Goal: Task Accomplishment & Management: Use online tool/utility

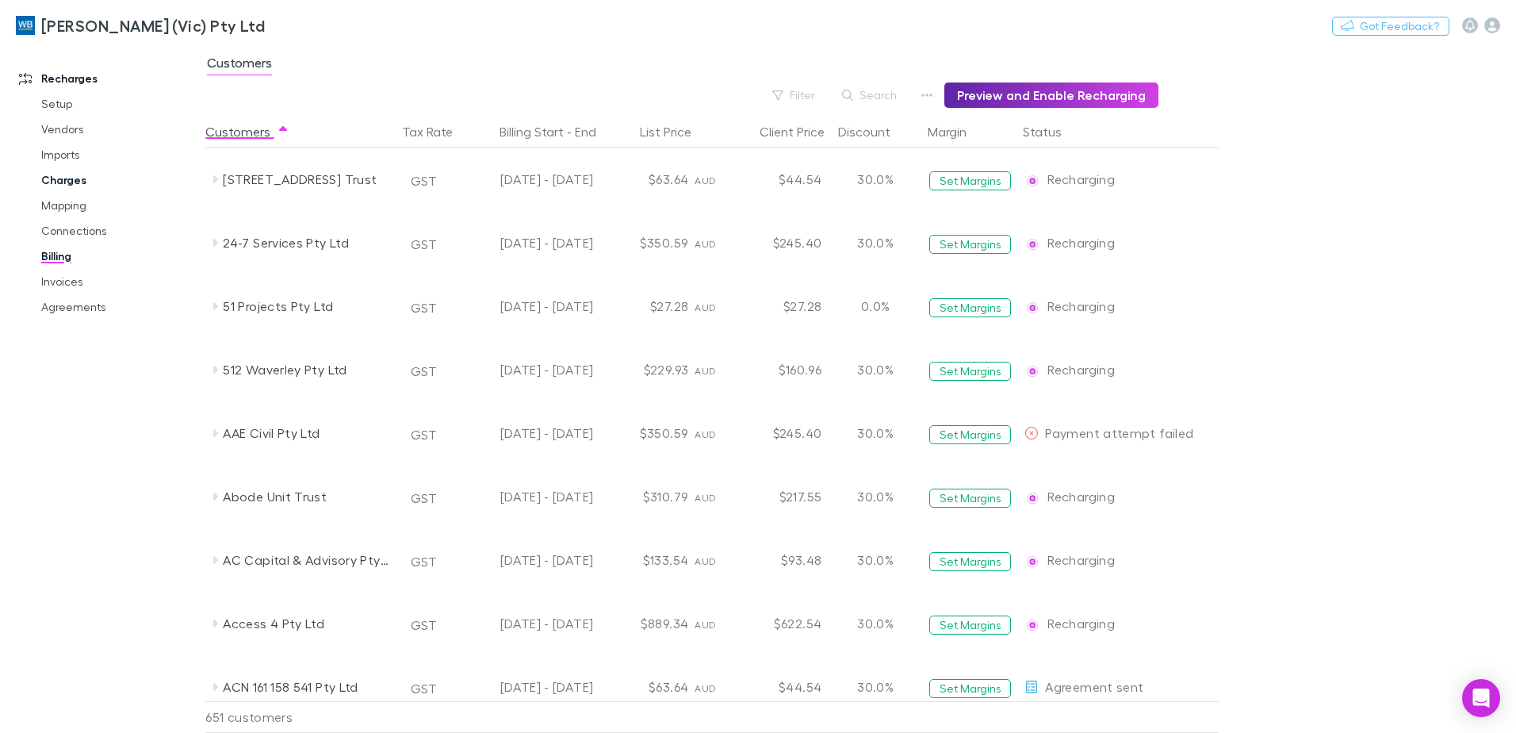
drag, startPoint x: 0, startPoint y: 0, endPoint x: 154, endPoint y: 177, distance: 234.4
click at [71, 284] on link "Invoices" at bounding box center [119, 281] width 189 height 25
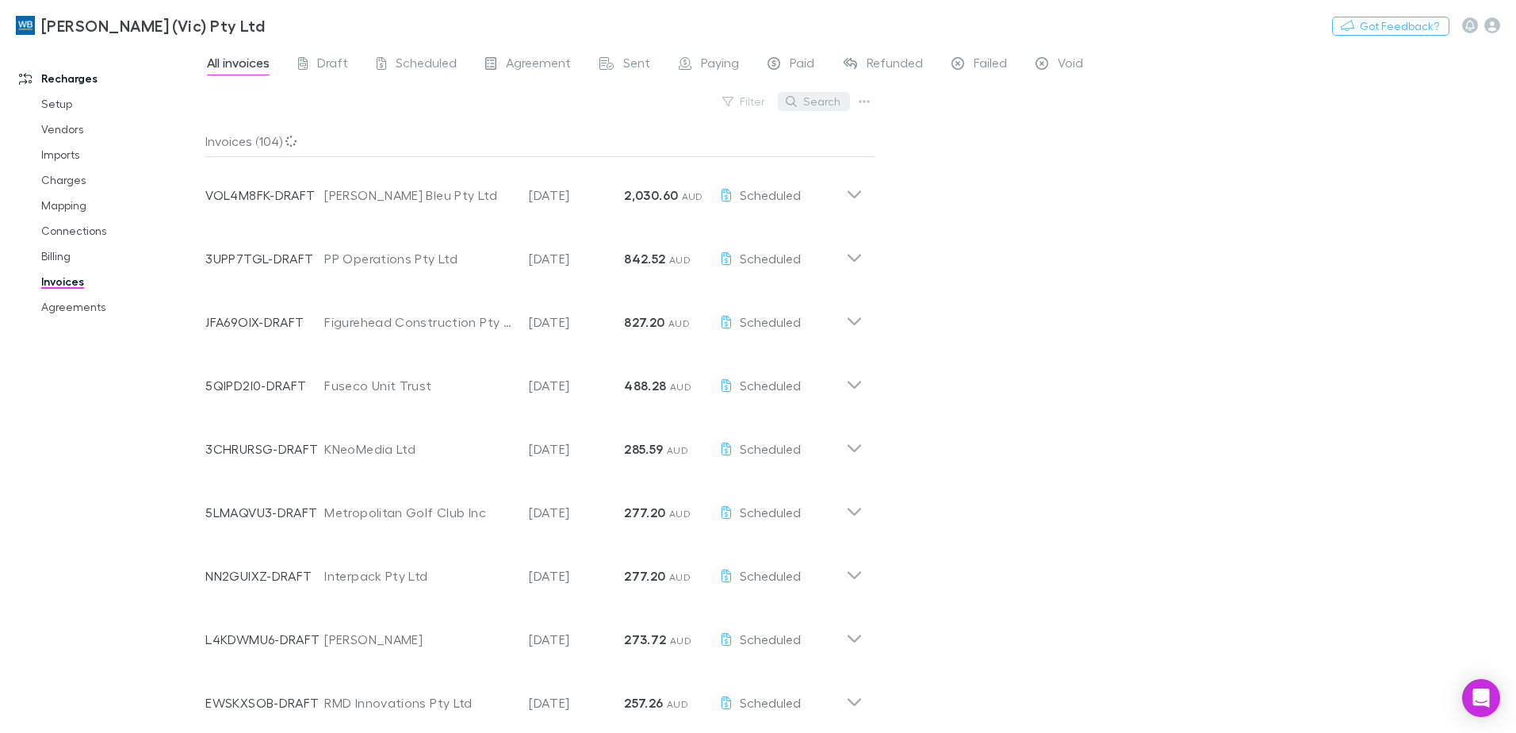
click at [818, 103] on button "Search" at bounding box center [814, 101] width 72 height 19
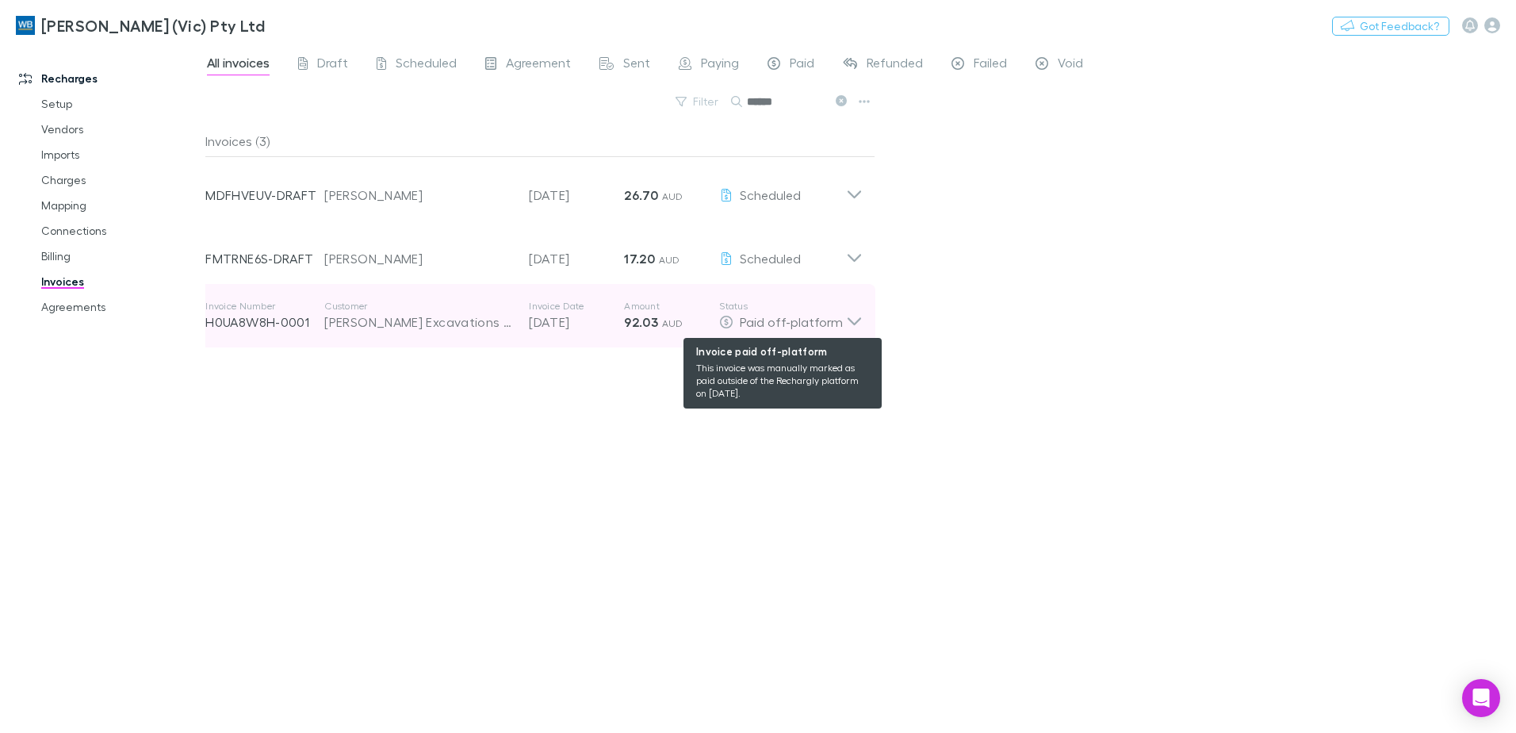
type input "******"
click at [852, 324] on icon at bounding box center [854, 316] width 17 height 32
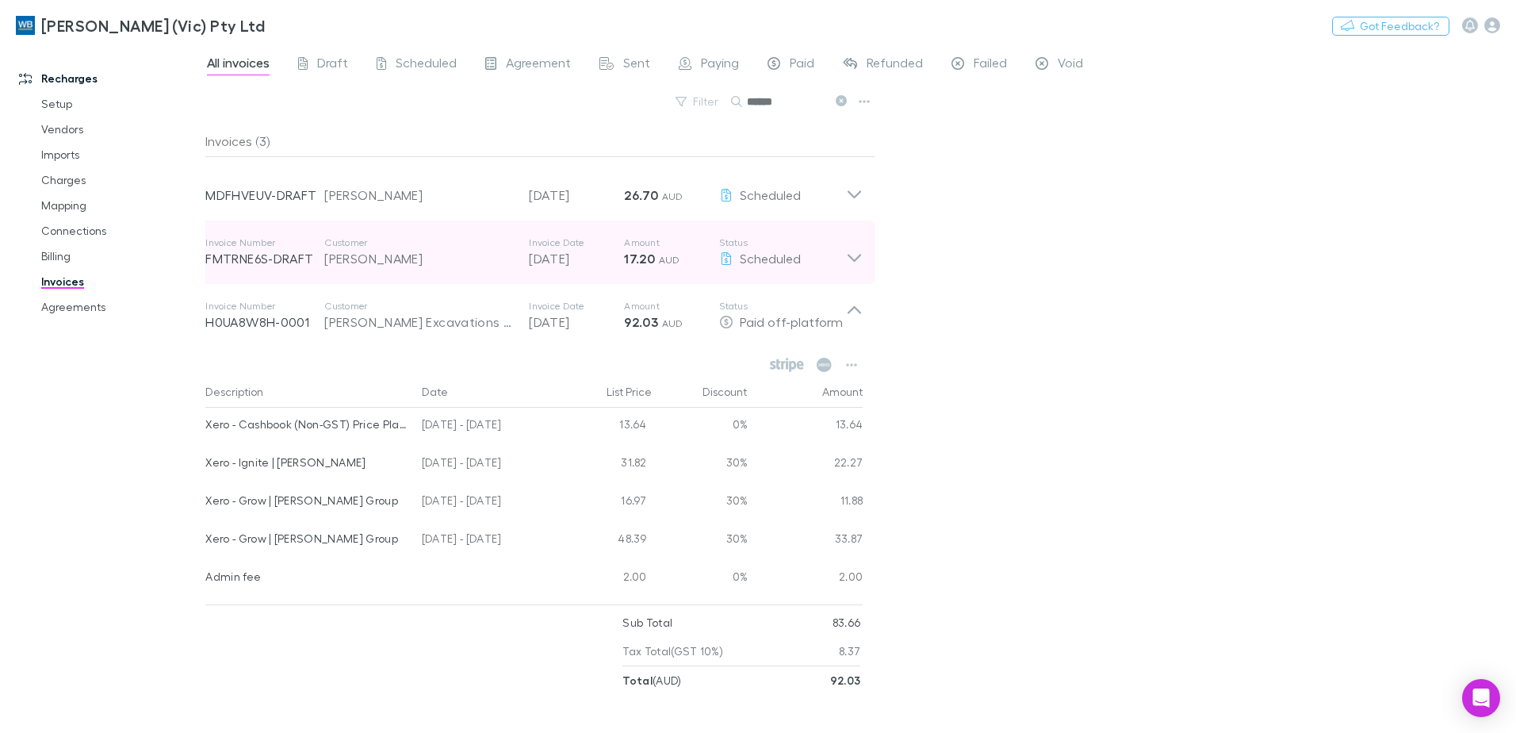
click at [853, 260] on icon at bounding box center [854, 258] width 13 height 8
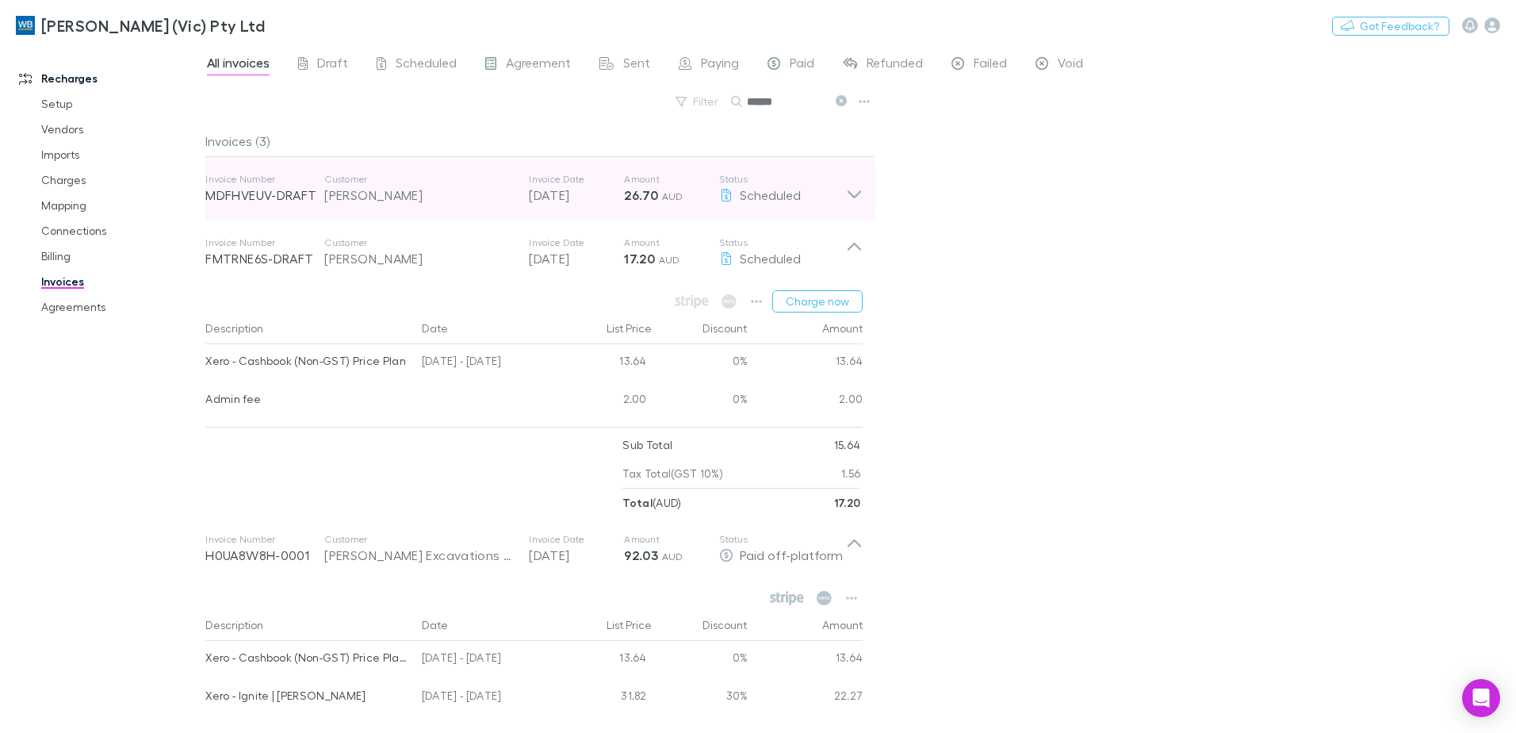
click at [847, 190] on icon at bounding box center [854, 189] width 17 height 32
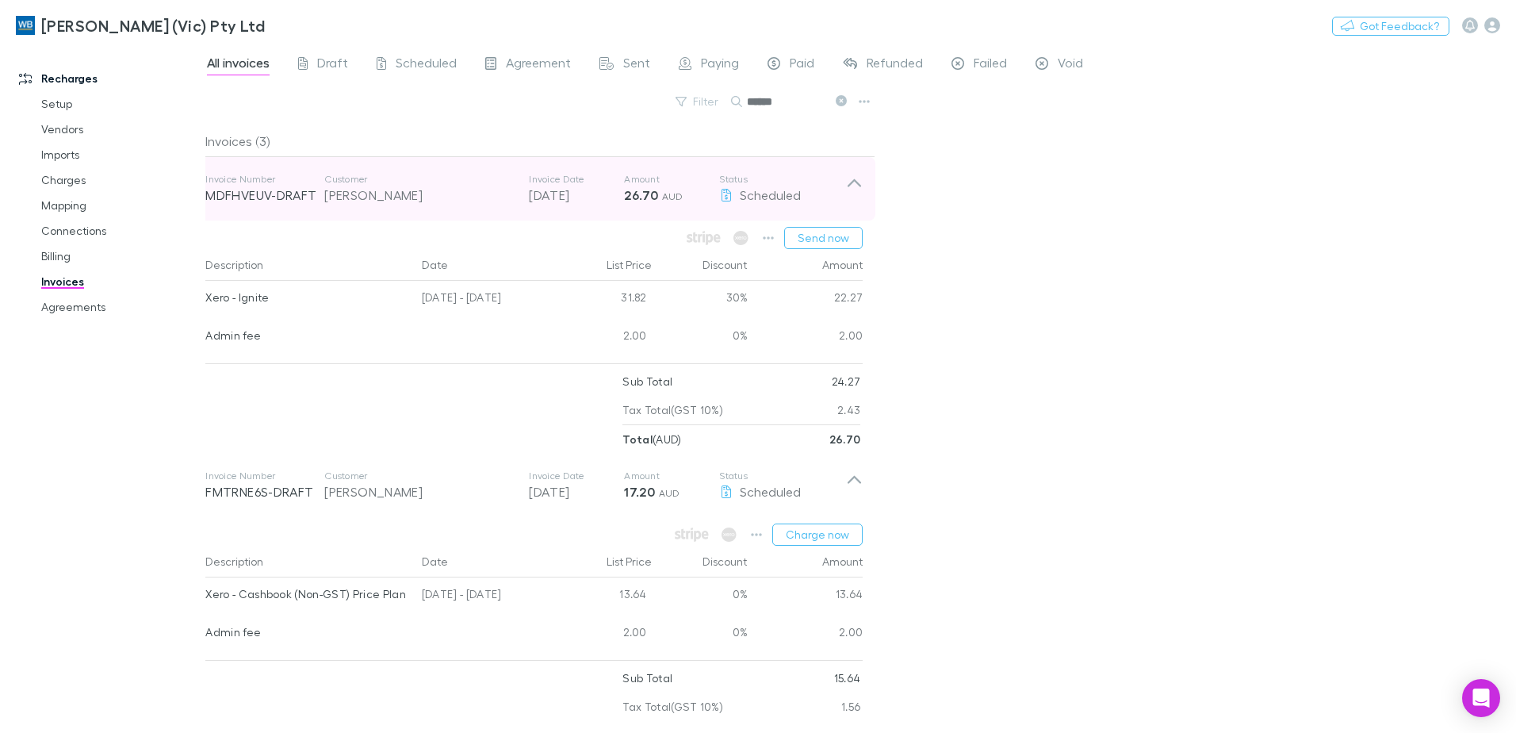
click at [847, 190] on icon at bounding box center [854, 189] width 17 height 32
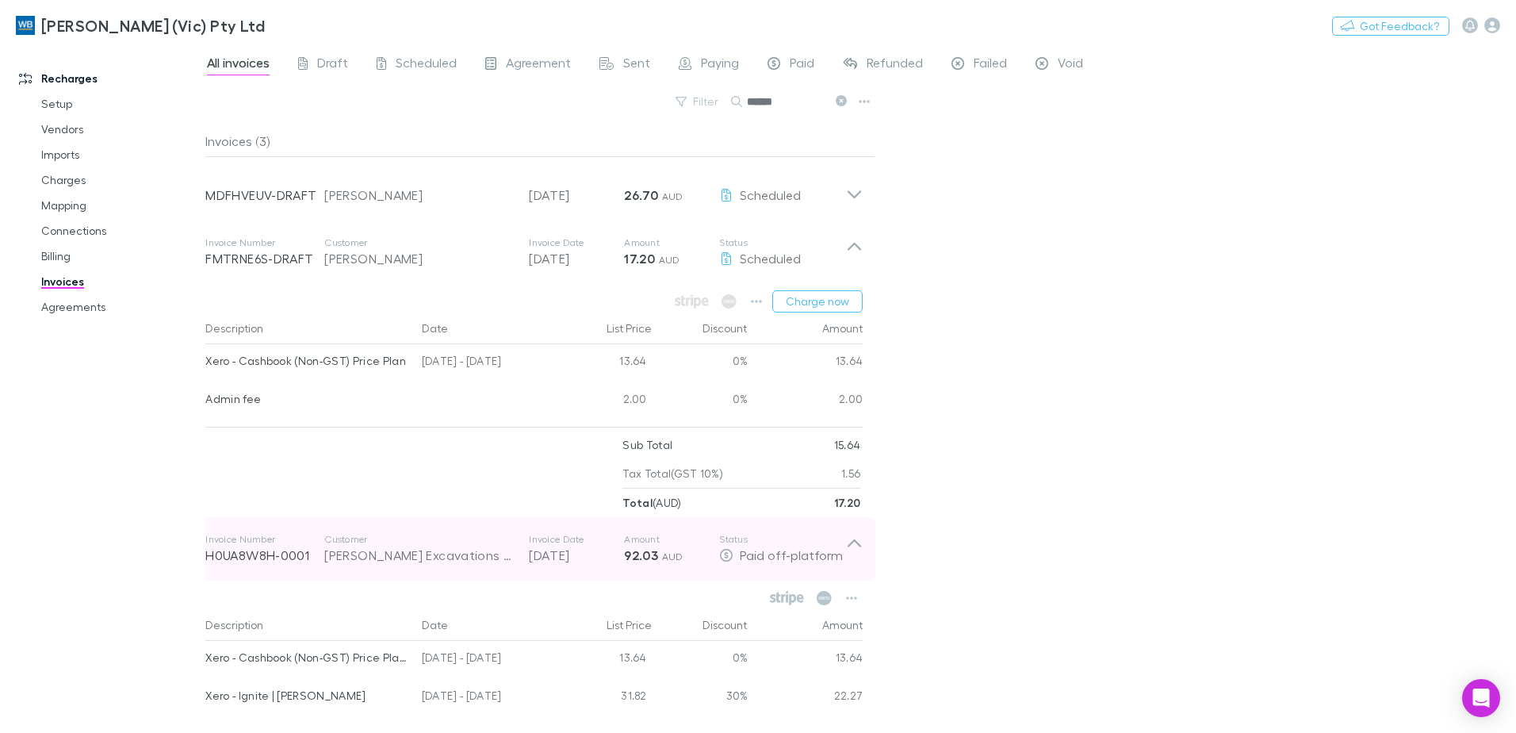
click at [855, 539] on icon at bounding box center [854, 543] width 13 height 8
